Goal: Transaction & Acquisition: Purchase product/service

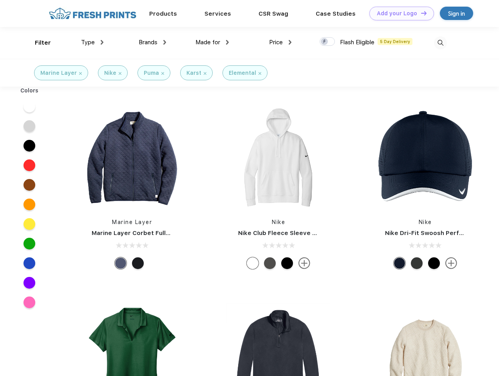
scroll to position [0, 0]
click at [399, 13] on link "Add your Logo Design Tool" at bounding box center [401, 14] width 65 height 14
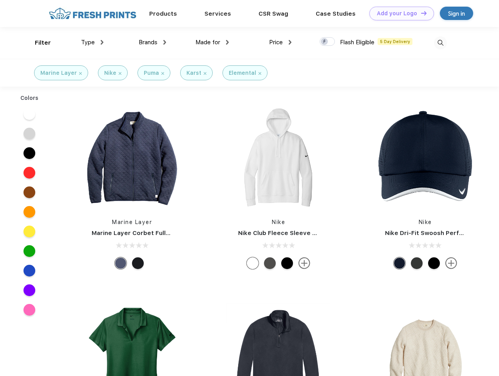
click at [0, 0] on div "Design Tool" at bounding box center [0, 0] width 0 height 0
click at [420, 13] on link "Add your Logo Design Tool" at bounding box center [401, 14] width 65 height 14
click at [38, 43] on div "Filter" at bounding box center [43, 42] width 16 height 9
click at [92, 42] on span "Type" at bounding box center [88, 42] width 14 height 7
click at [152, 42] on span "Brands" at bounding box center [148, 42] width 19 height 7
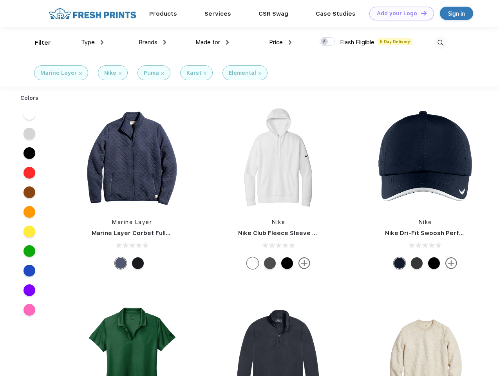
click at [212, 42] on span "Made for" at bounding box center [207, 42] width 25 height 7
click at [280, 42] on span "Price" at bounding box center [276, 42] width 14 height 7
click at [327, 42] on div at bounding box center [327, 41] width 15 height 9
click at [325, 42] on input "checkbox" at bounding box center [322, 39] width 5 height 5
click at [440, 43] on img at bounding box center [440, 42] width 13 height 13
